Goal: Information Seeking & Learning: Understand process/instructions

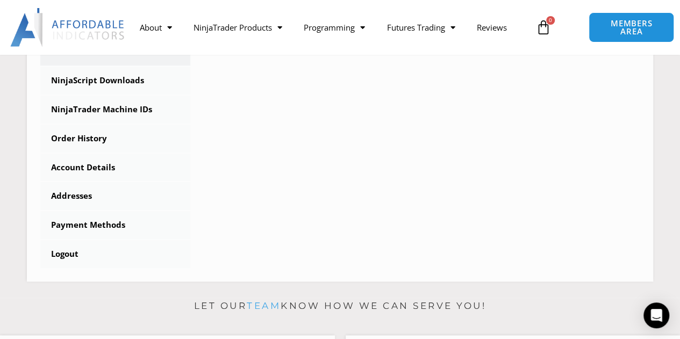
scroll to position [350, 0]
click at [92, 75] on link "NinjaScript Downloads" at bounding box center [115, 80] width 150 height 28
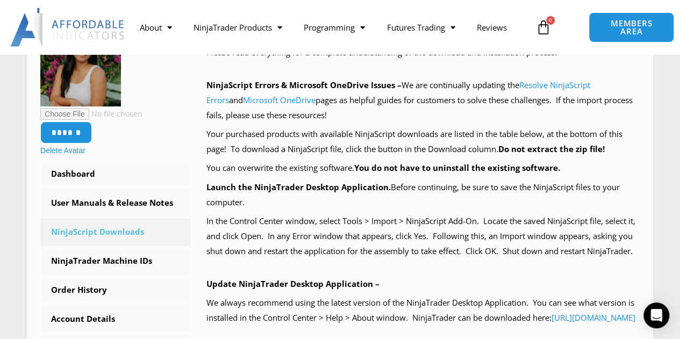
scroll to position [198, 0]
click at [567, 80] on link "Resolve NinjaScript Errors" at bounding box center [398, 92] width 384 height 26
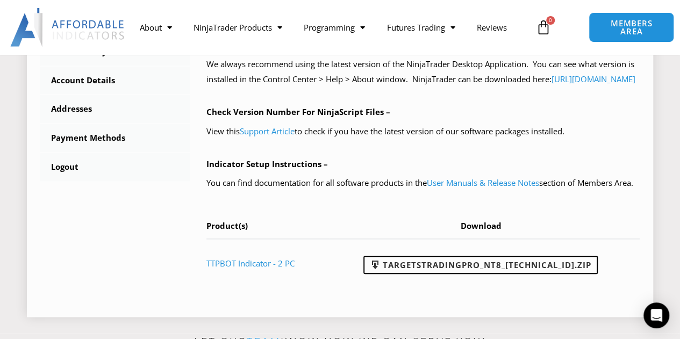
scroll to position [437, 0]
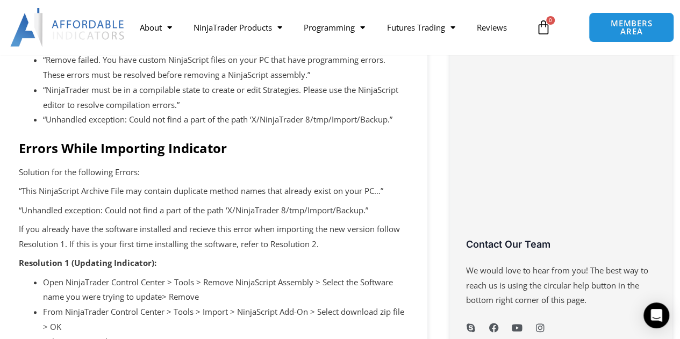
scroll to position [450, 0]
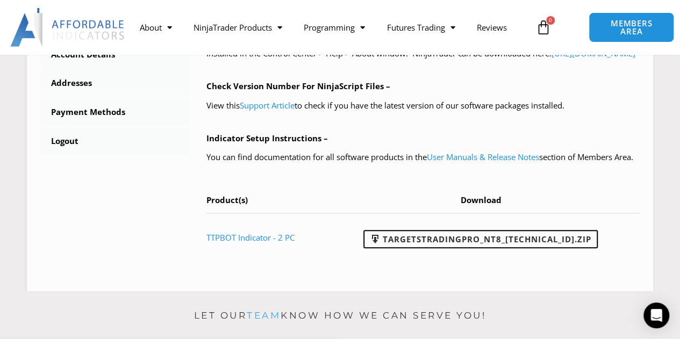
scroll to position [463, 0]
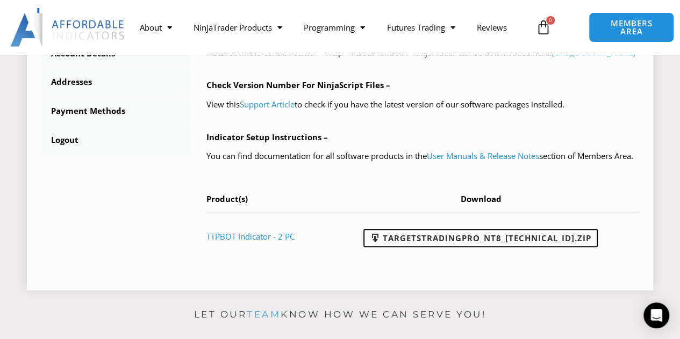
click at [380, 212] on th "Download" at bounding box center [484, 202] width 310 height 20
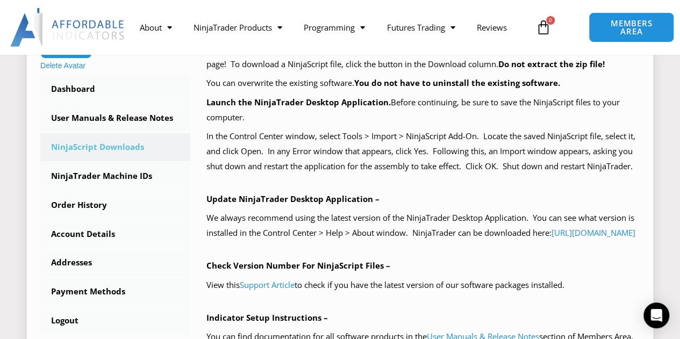
scroll to position [285, 0]
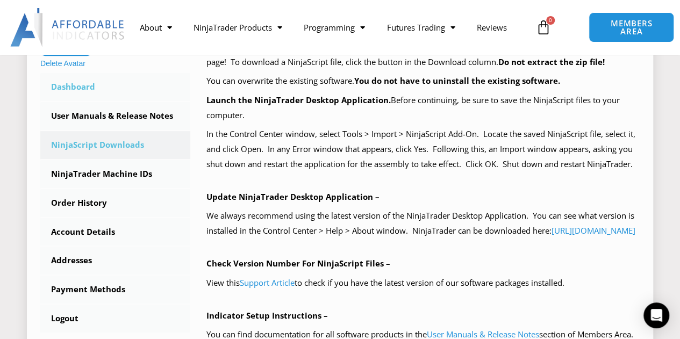
click at [118, 89] on link "Dashboard" at bounding box center [115, 87] width 150 height 28
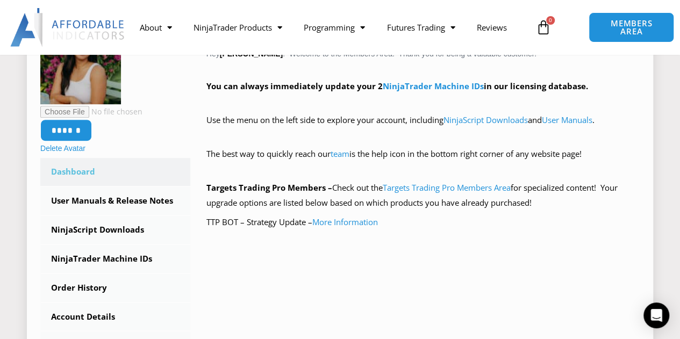
scroll to position [212, 0]
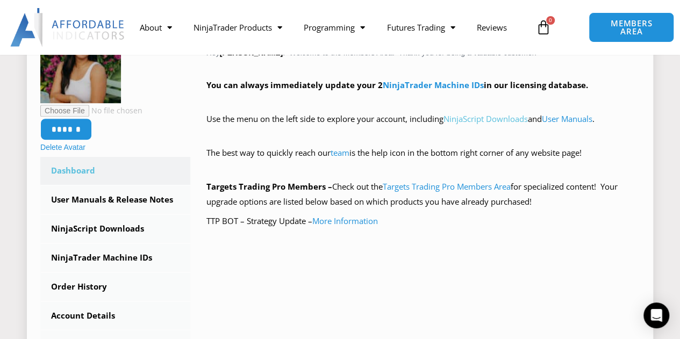
click at [495, 123] on link "NinjaScript Downloads" at bounding box center [485, 118] width 84 height 11
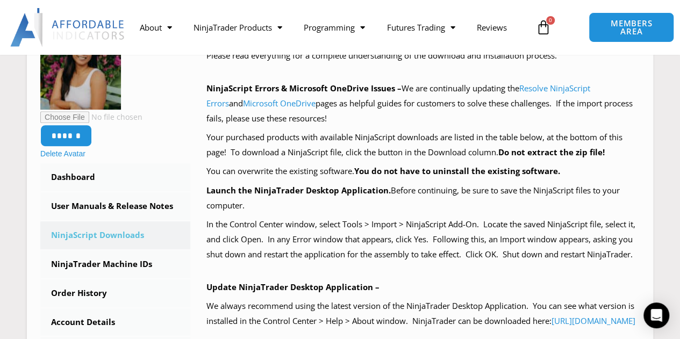
scroll to position [194, 0]
click at [557, 85] on link "Resolve NinjaScript Errors" at bounding box center [398, 96] width 384 height 26
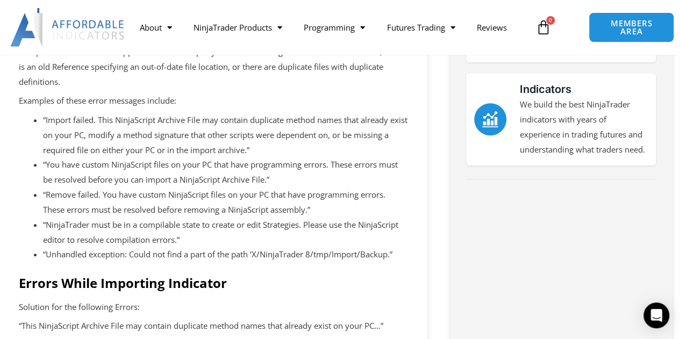
scroll to position [312, 0]
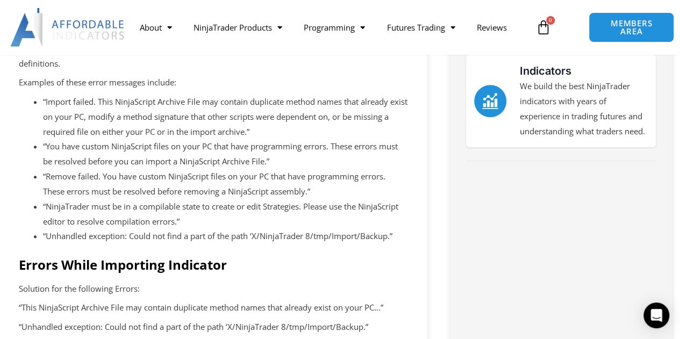
scroll to position [0, 0]
